Goal: Transaction & Acquisition: Register for event/course

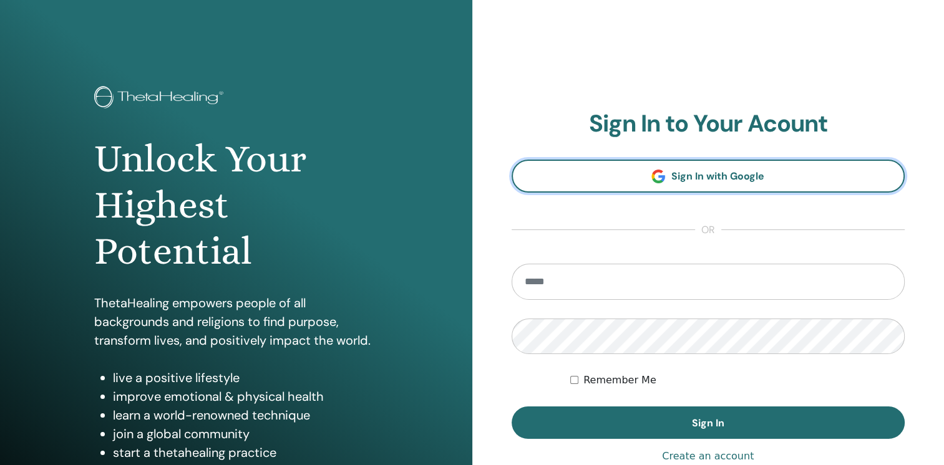
click at [749, 178] on span "Sign In with Google" at bounding box center [717, 176] width 93 height 13
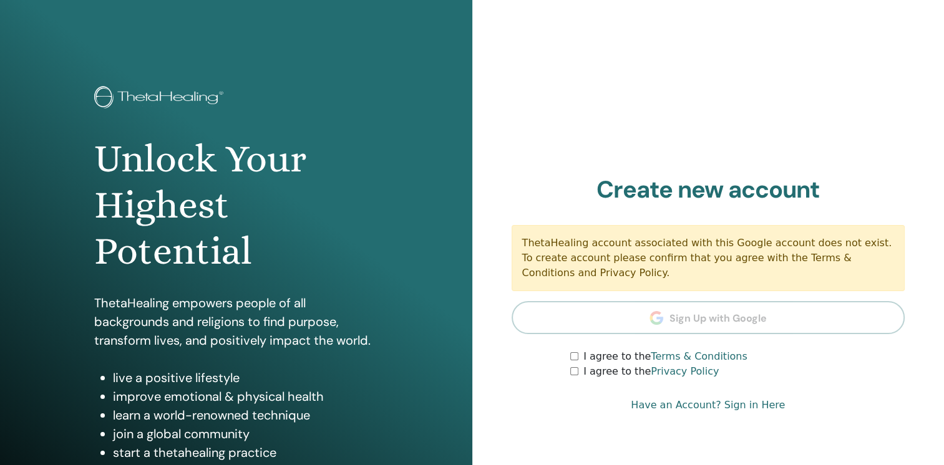
click at [712, 319] on section "Create new account ThetaHealing account associated with this Google account doe…" at bounding box center [708, 278] width 394 height 204
click at [574, 361] on div "I agree to the Terms & Conditions" at bounding box center [737, 356] width 334 height 15
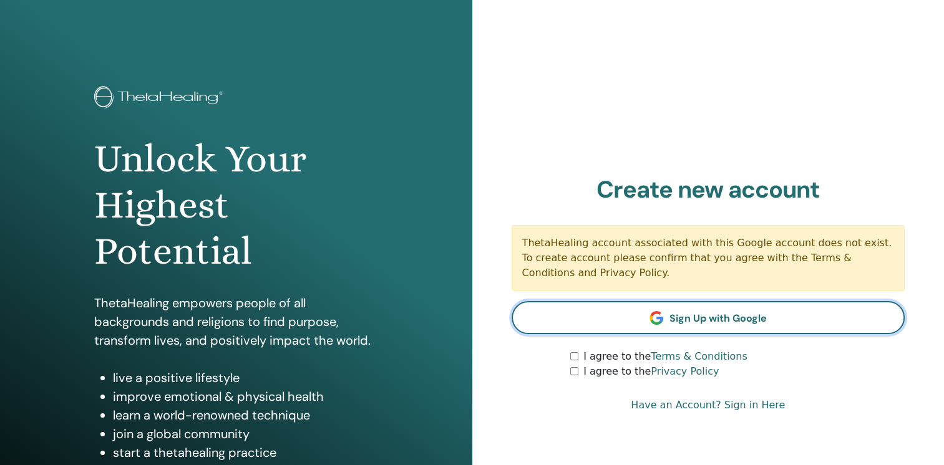
click at [714, 326] on link "Sign Up with Google" at bounding box center [708, 317] width 394 height 33
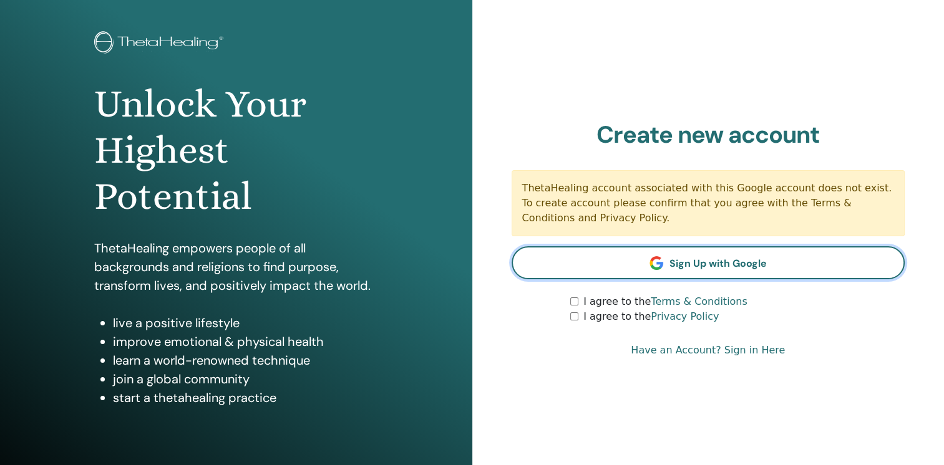
scroll to position [125, 0]
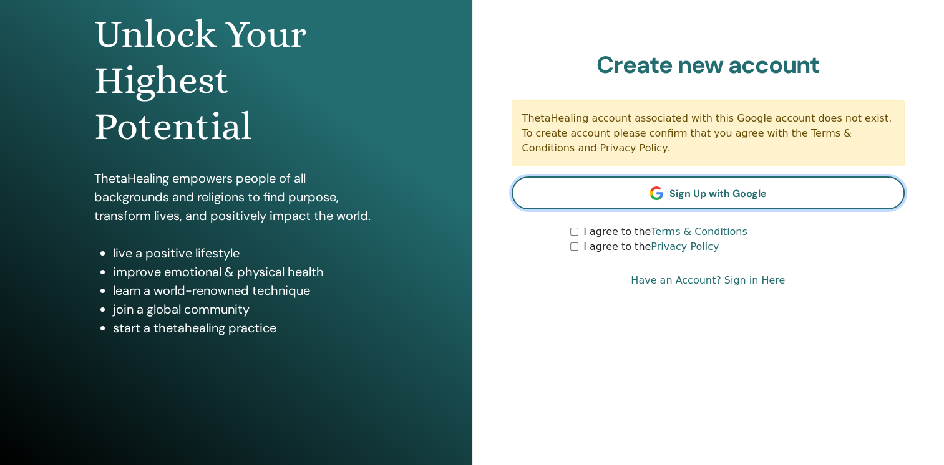
click at [730, 193] on span "Sign Up with Google" at bounding box center [717, 193] width 97 height 13
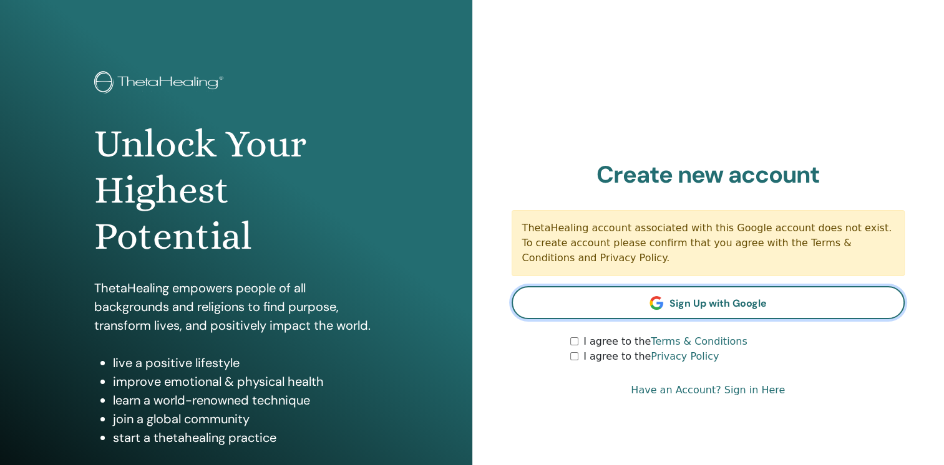
scroll to position [0, 0]
